Goal: Navigation & Orientation: Go to known website

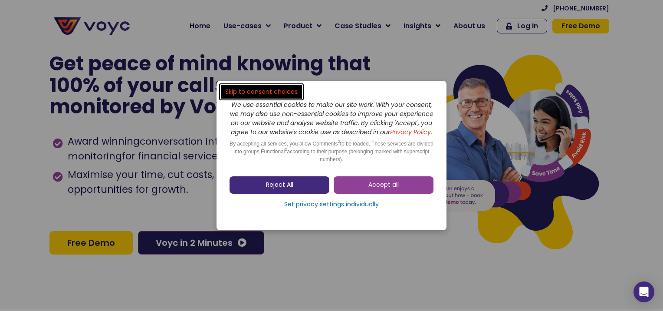
click at [308, 185] on link "Reject All" at bounding box center [280, 184] width 100 height 17
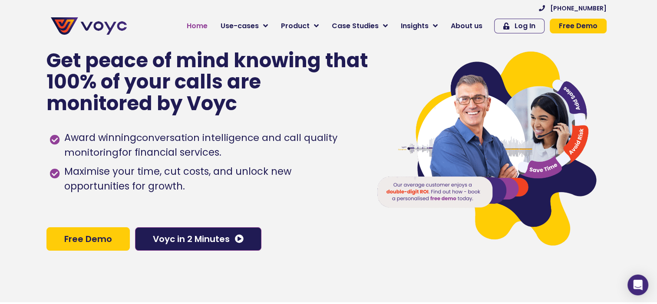
click at [208, 26] on span "Home" at bounding box center [197, 26] width 21 height 10
